Goal: Information Seeking & Learning: Check status

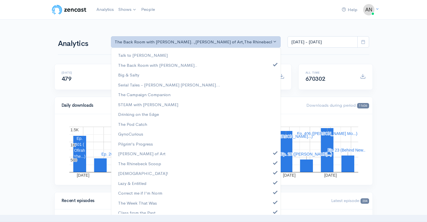
select select "10316"
click at [271, 149] on link "[PERSON_NAME] of Art" at bounding box center [195, 154] width 169 height 10
click at [274, 161] on span at bounding box center [275, 162] width 2 height 4
click at [271, 175] on link "[DEMOGRAPHIC_DATA]!" at bounding box center [195, 173] width 169 height 10
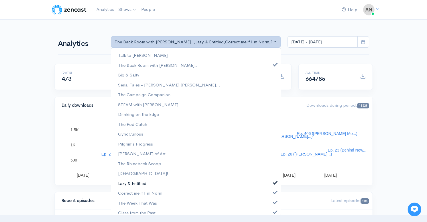
scroll to position [0, 0]
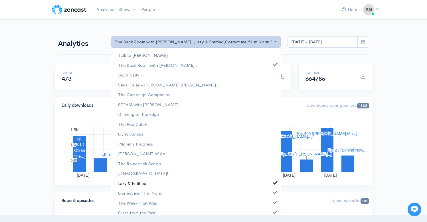
click at [274, 181] on span at bounding box center [275, 182] width 2 height 4
click at [271, 195] on link "Correct me if I'm Norm" at bounding box center [195, 193] width 169 height 10
click at [271, 207] on link "The Week That Was" at bounding box center [195, 203] width 169 height 10
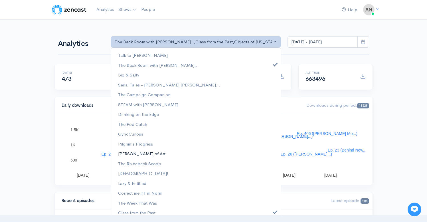
scroll to position [73, 0]
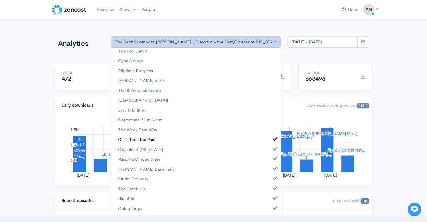
click at [273, 137] on link "Class from the Past" at bounding box center [195, 140] width 169 height 10
click at [270, 146] on link "Objects of [US_STATE]" at bounding box center [195, 150] width 169 height 10
click at [274, 159] on span at bounding box center [275, 158] width 2 height 4
click at [274, 168] on span at bounding box center [275, 168] width 2 height 4
click at [270, 180] on link "Studio Property" at bounding box center [195, 179] width 169 height 10
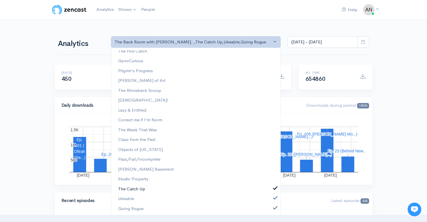
click at [274, 189] on span at bounding box center [275, 187] width 2 height 4
click at [274, 198] on span at bounding box center [275, 197] width 2 height 4
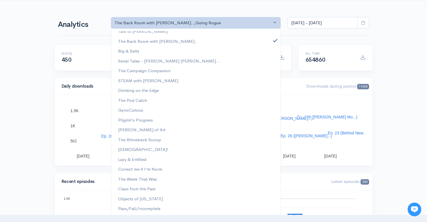
scroll to position [54, 0]
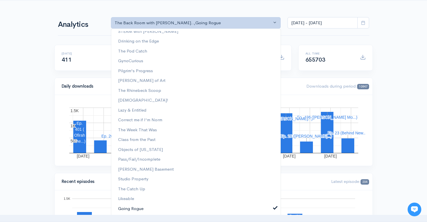
click at [270, 205] on link "Going Rogue" at bounding box center [195, 209] width 169 height 10
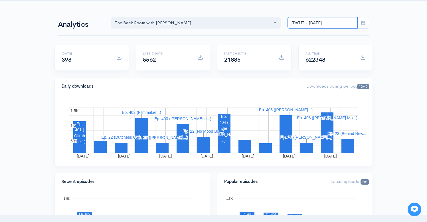
click at [316, 25] on input "[DATE] - [DATE]" at bounding box center [323, 23] width 70 height 12
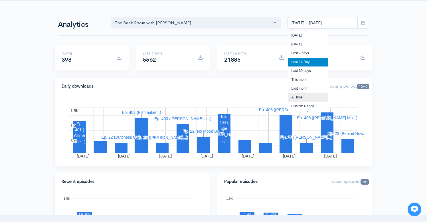
click at [298, 98] on li "All time" at bounding box center [308, 97] width 40 height 9
type input "[DATE] - [DATE]"
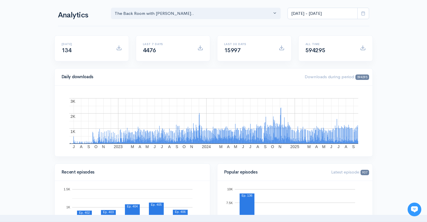
scroll to position [0, 0]
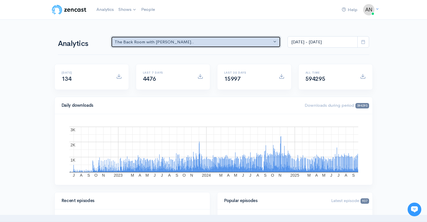
click at [209, 41] on div "The Back Room with [PERSON_NAME].." at bounding box center [193, 42] width 157 height 7
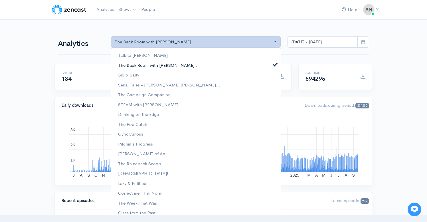
click at [274, 64] on span at bounding box center [275, 64] width 2 height 4
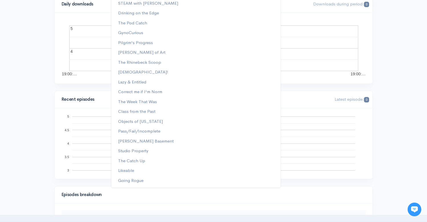
scroll to position [105, 0]
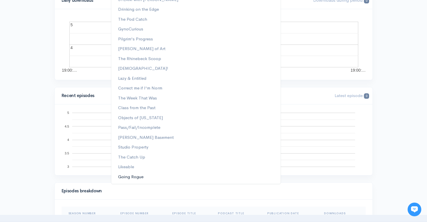
click at [133, 175] on span "Going Rogue" at bounding box center [130, 176] width 25 height 7
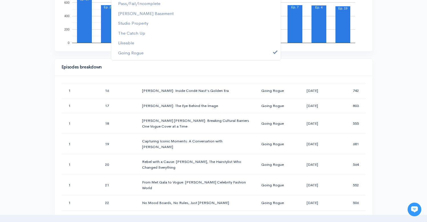
scroll to position [0, 0]
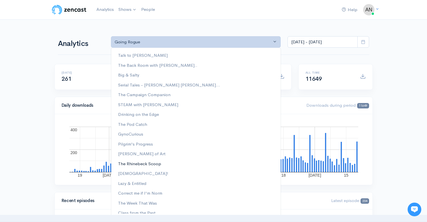
click at [151, 166] on span "The Rhinebeck Scoop" at bounding box center [139, 163] width 43 height 7
select select "13481"
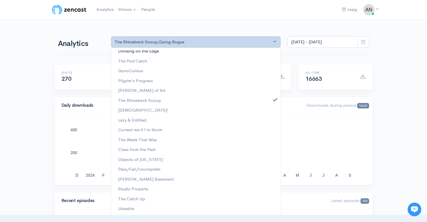
scroll to position [73, 0]
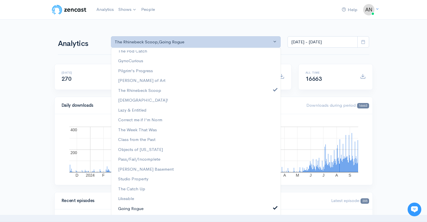
click at [274, 208] on link "Going Rogue" at bounding box center [195, 209] width 169 height 10
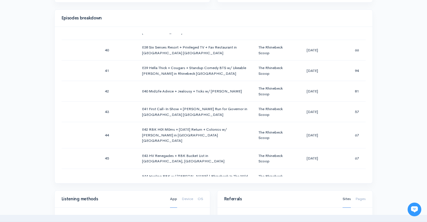
scroll to position [0, 0]
